Goal: Find specific page/section: Find specific page/section

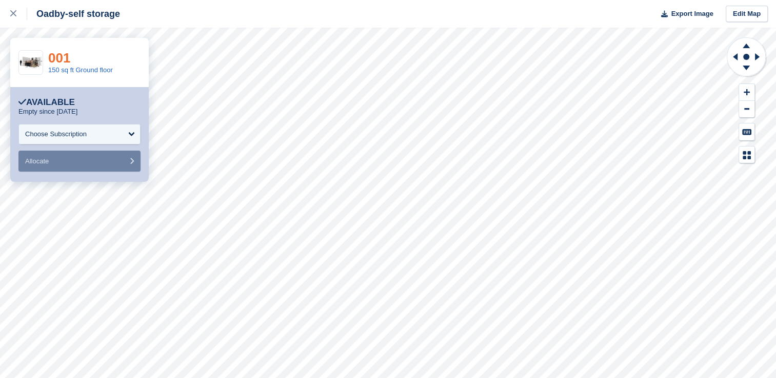
click at [60, 58] on link "001" at bounding box center [59, 57] width 22 height 15
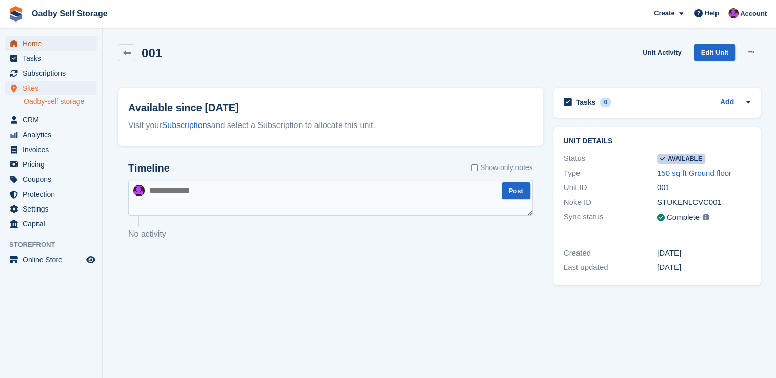
click at [35, 47] on span "Home" at bounding box center [54, 43] width 62 height 14
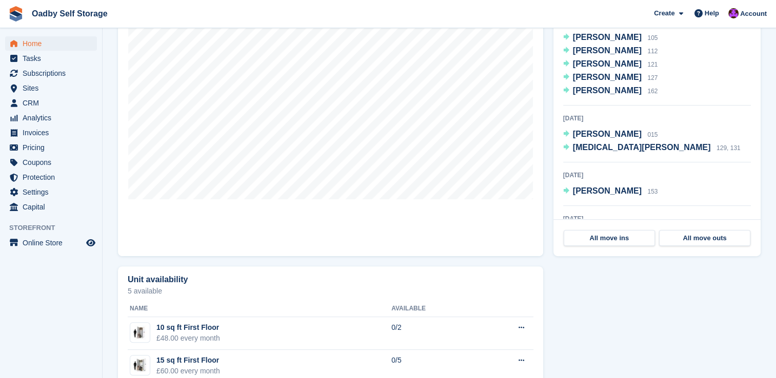
scroll to position [364, 0]
